Goal: Task Accomplishment & Management: Manage account settings

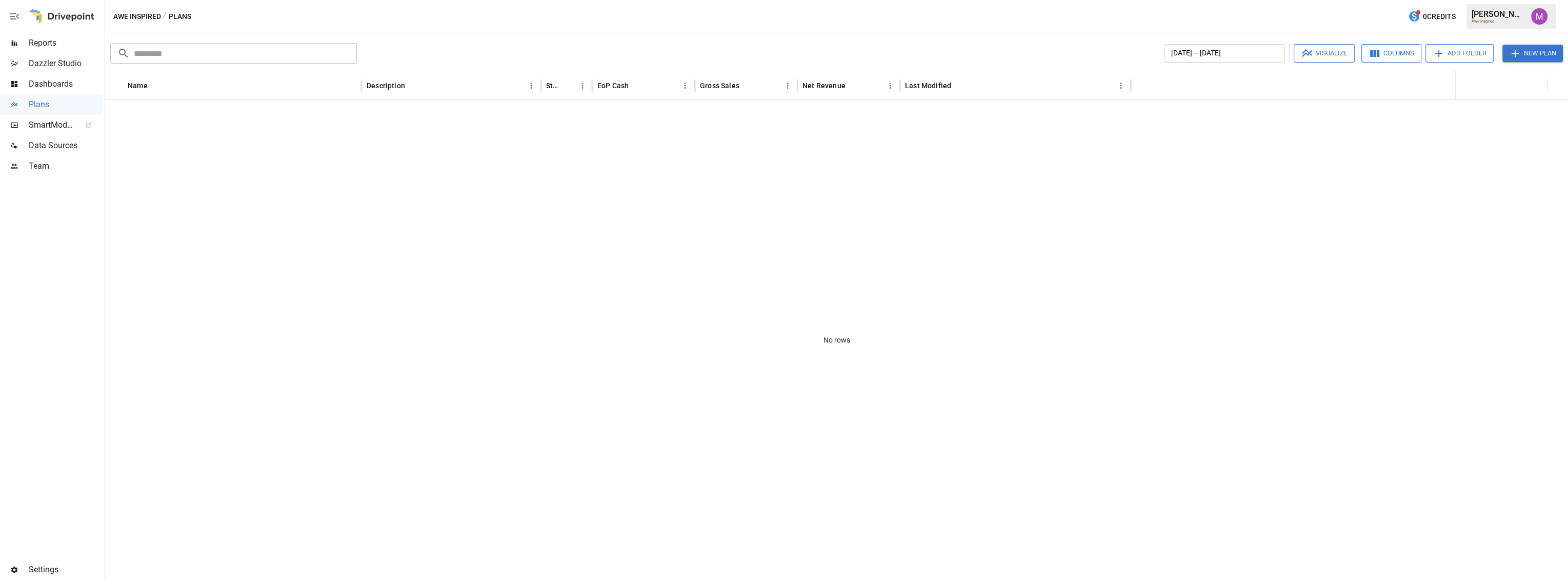
drag, startPoint x: 48, startPoint y: 567, endPoint x: 43, endPoint y: 566, distance: 5.1
click at [45, 566] on span "Settings" at bounding box center [65, 569] width 74 height 12
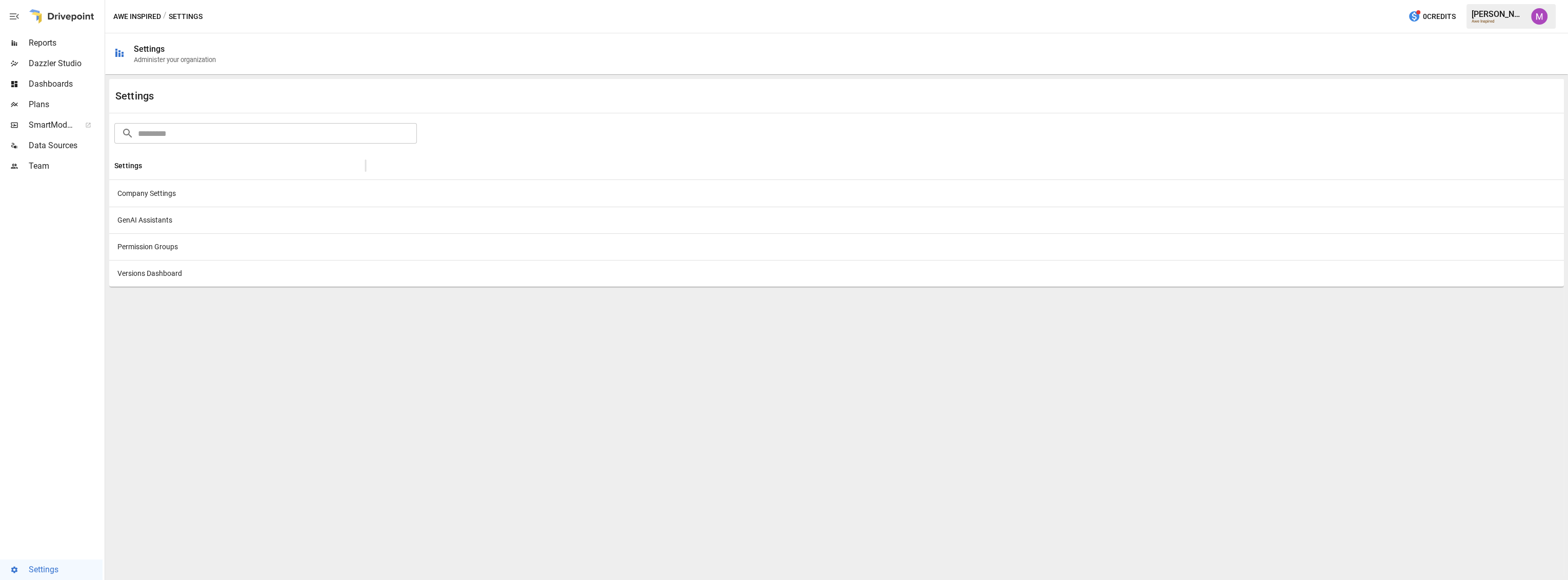
click at [70, 144] on span "Data Sources" at bounding box center [65, 145] width 74 height 12
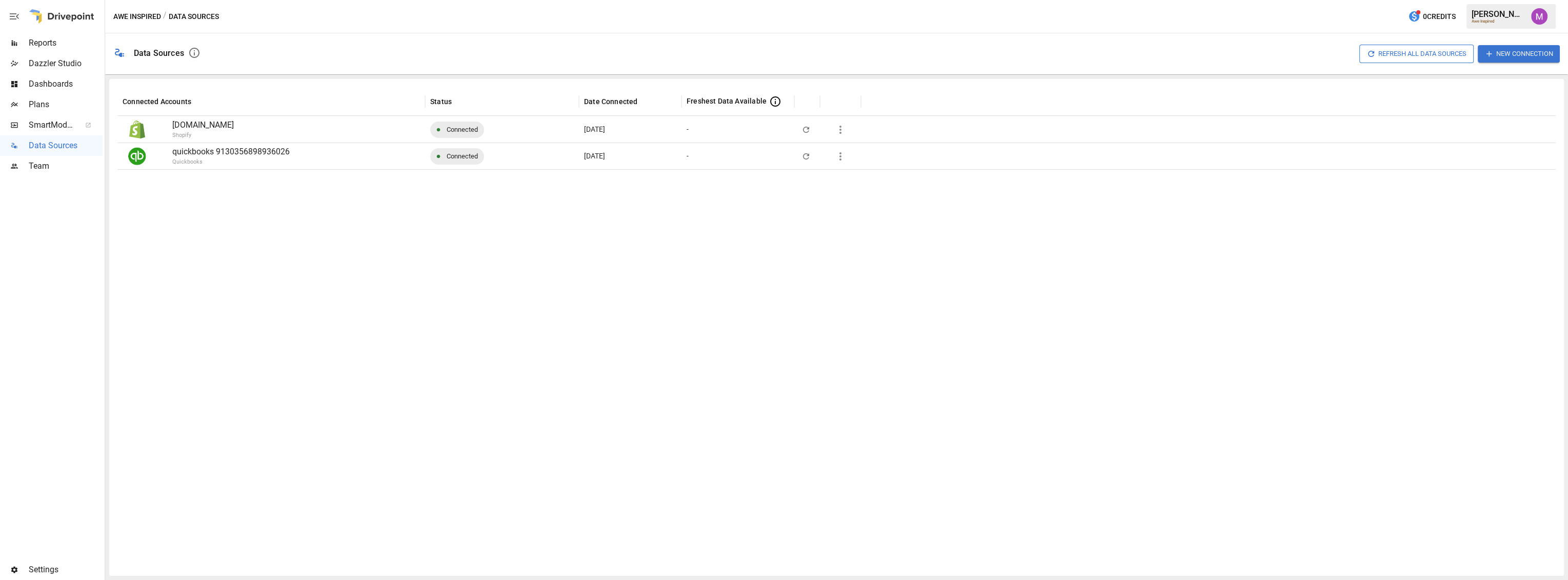
click at [838, 158] on icon "button" at bounding box center [840, 156] width 13 height 12
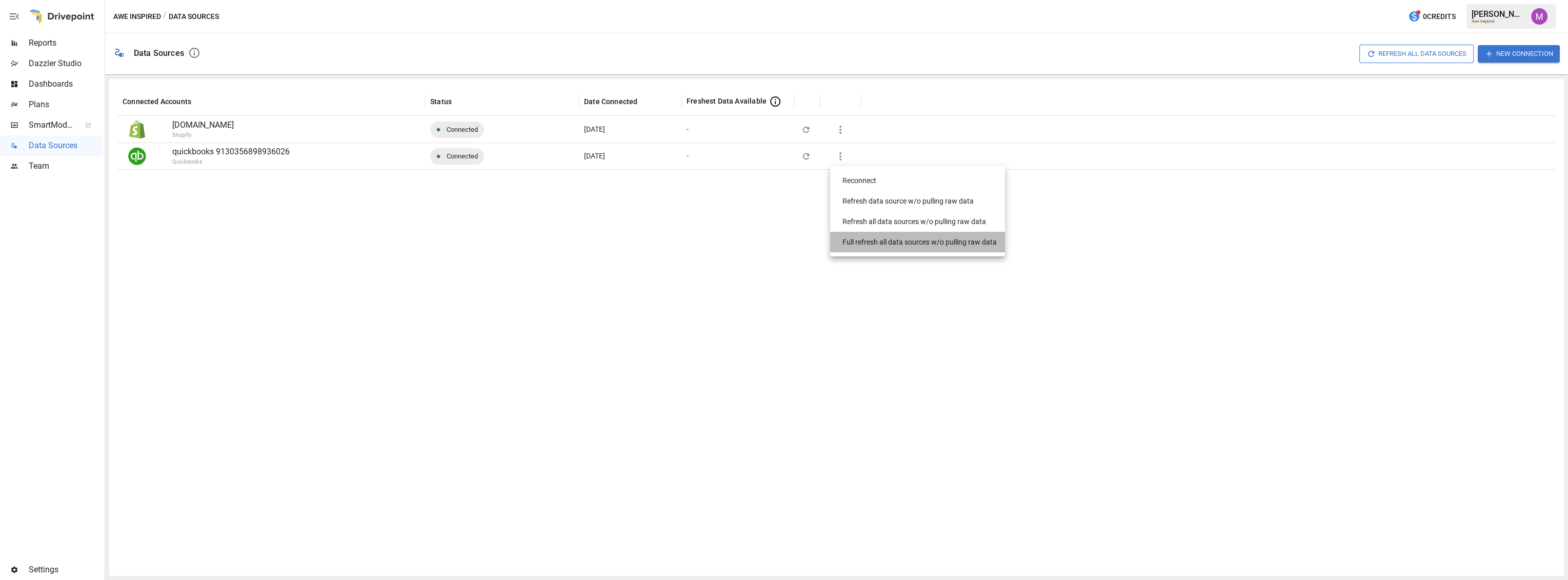
click at [867, 245] on div "Full refresh all data sources w/o pulling raw data" at bounding box center [919, 242] width 154 height 11
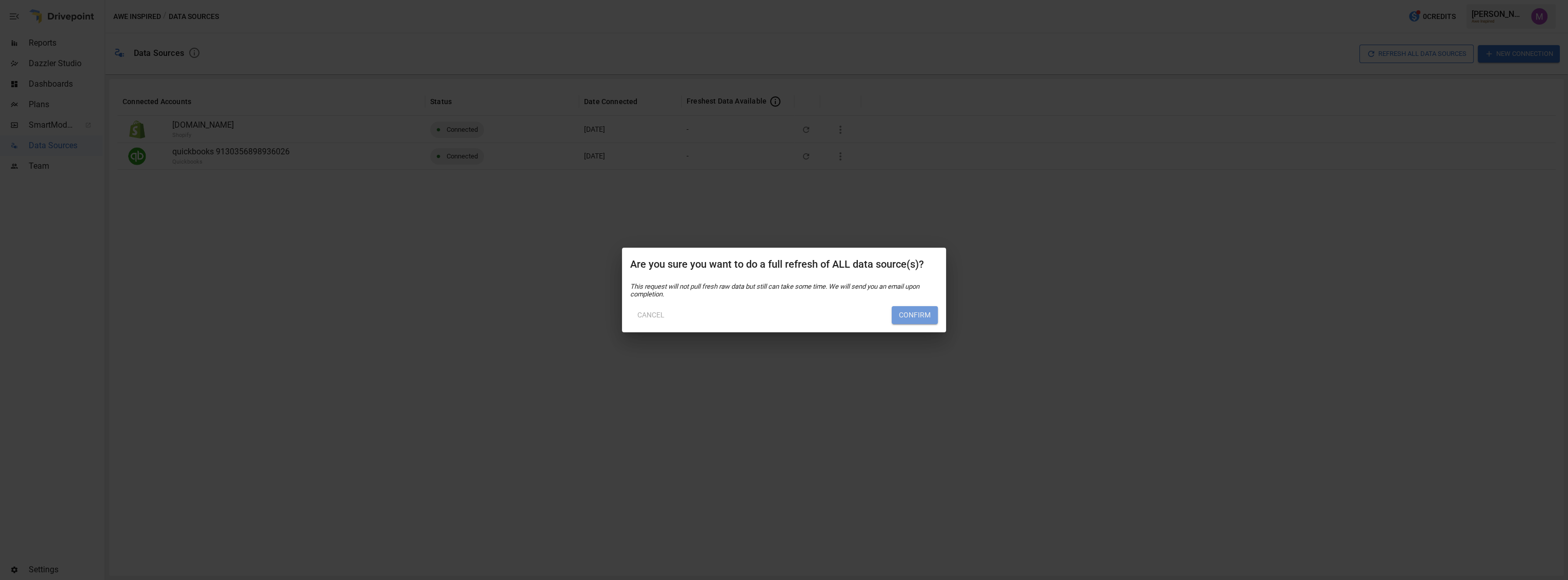
click at [934, 315] on button "Confirm" at bounding box center [914, 315] width 46 height 18
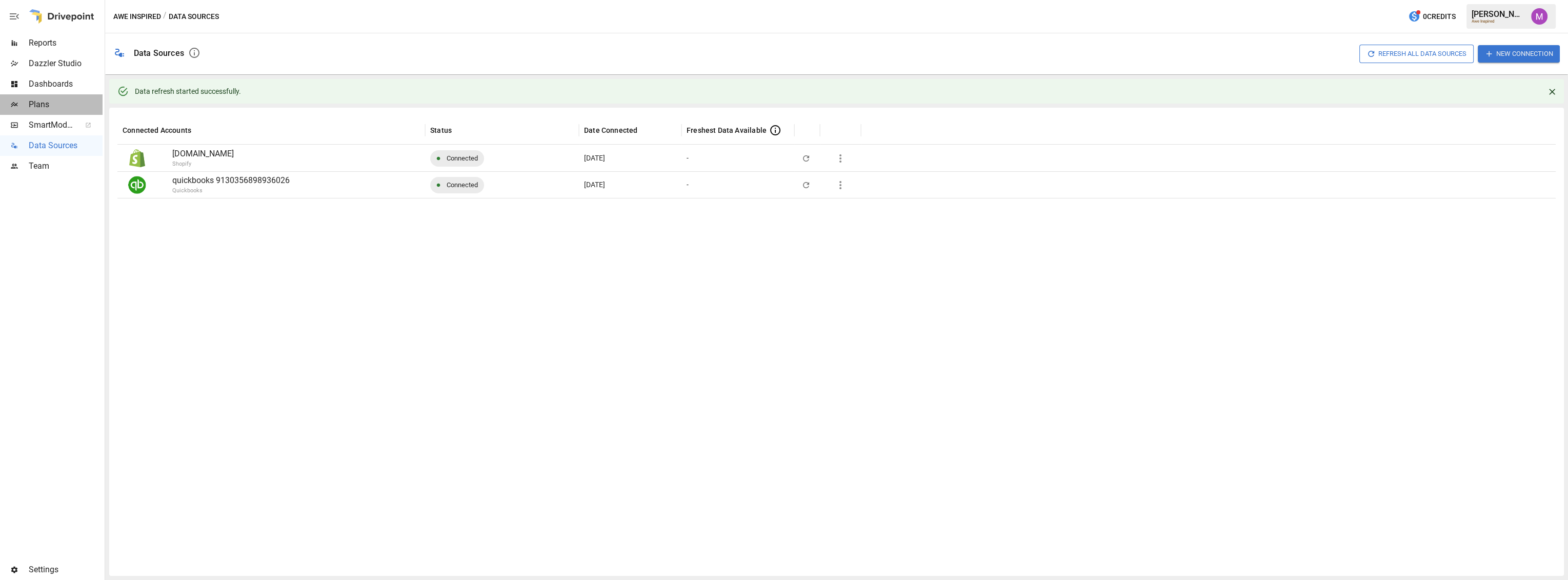
click at [52, 101] on span "Plans" at bounding box center [65, 104] width 74 height 12
